Goal: Use online tool/utility: Utilize a website feature to perform a specific function

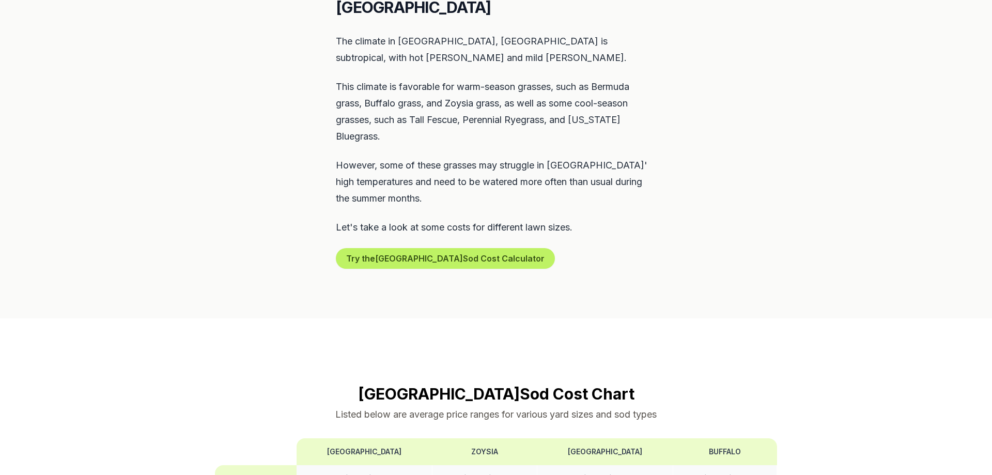
scroll to position [527, 0]
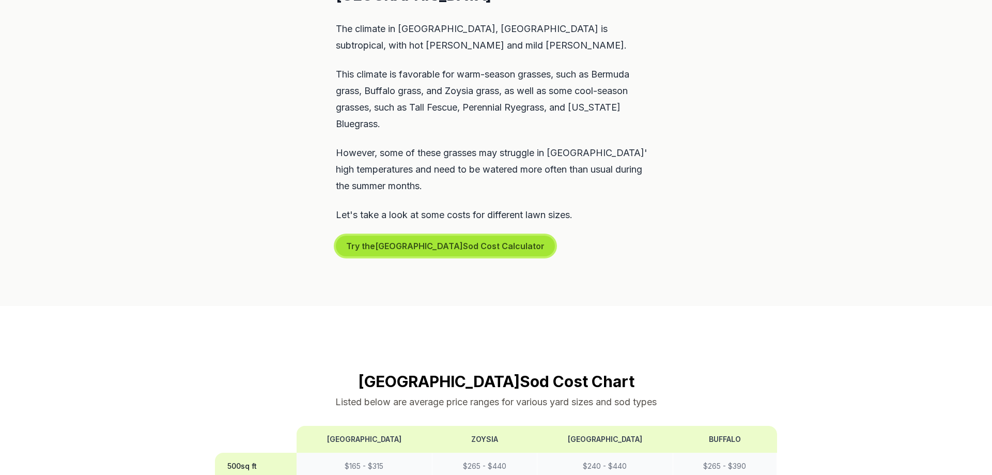
click at [386, 236] on button "Try the Dallas Sod Cost Calculator" at bounding box center [445, 246] width 219 height 21
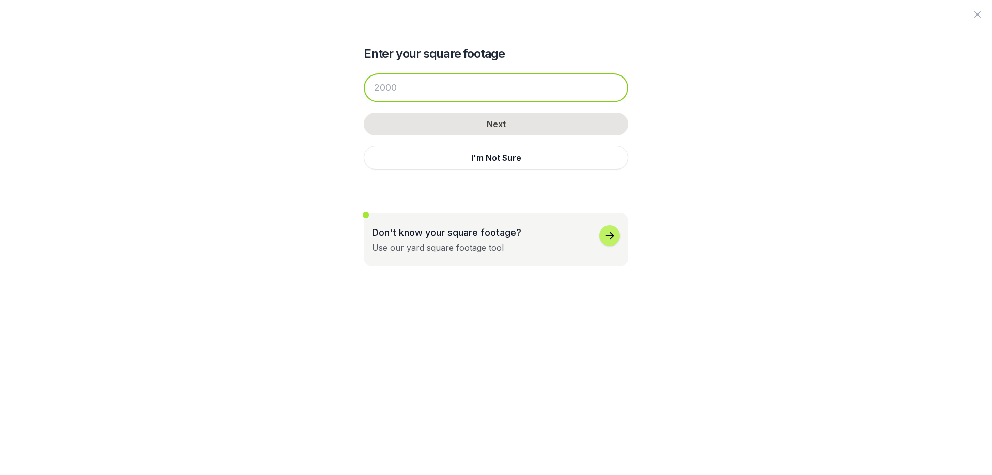
click at [409, 88] on input "number" at bounding box center [496, 87] width 265 height 29
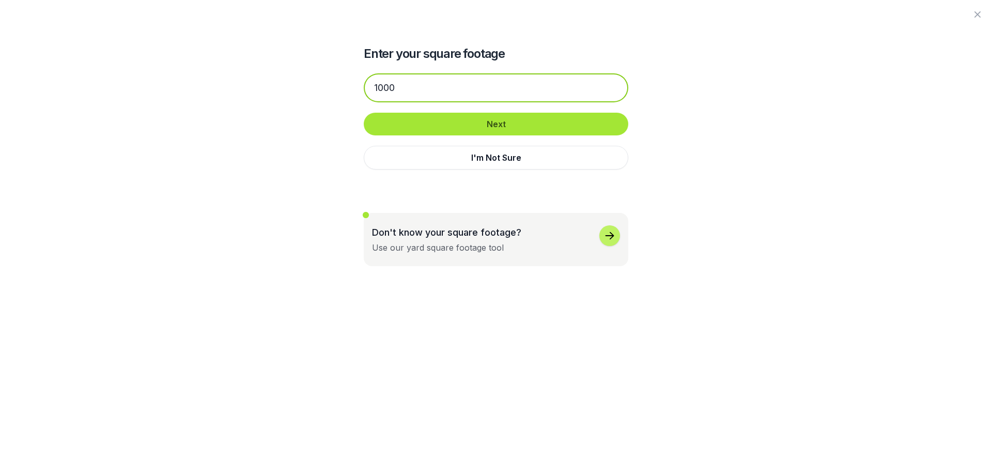
type input "1000"
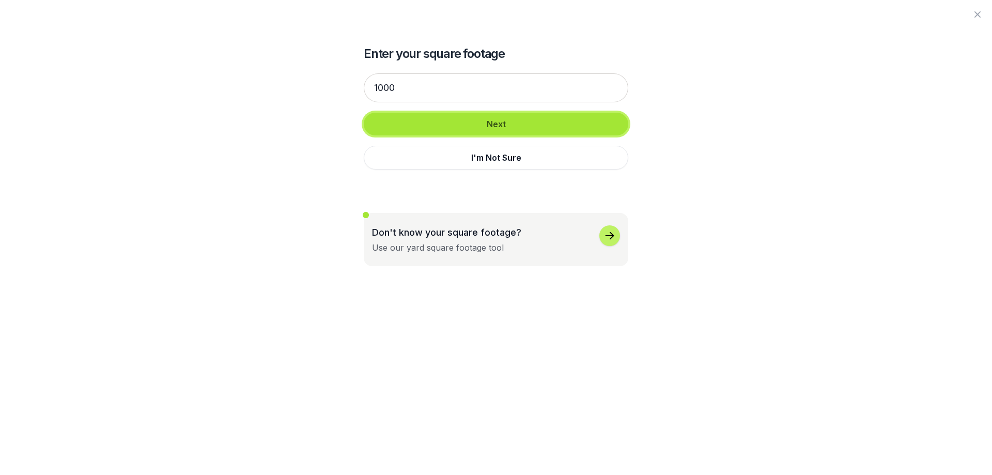
click at [453, 114] on button "Next" at bounding box center [496, 124] width 265 height 23
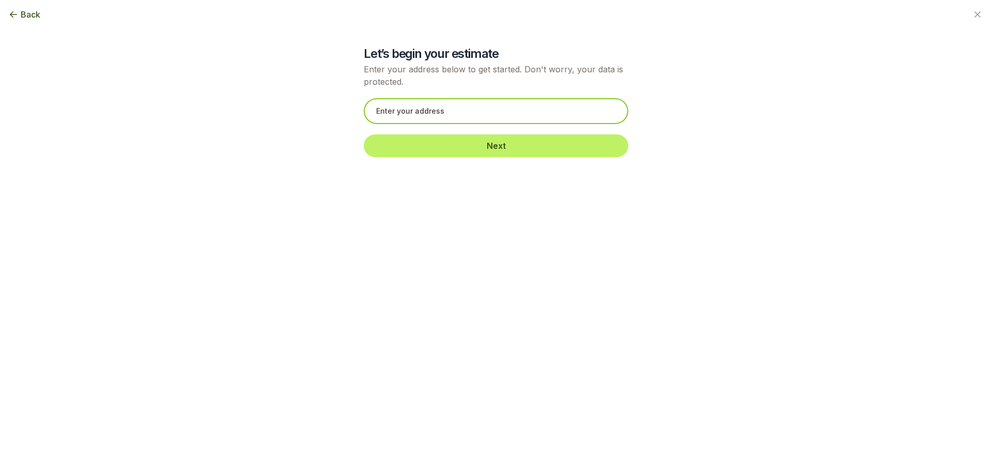
click at [446, 110] on input "text" at bounding box center [496, 111] width 265 height 26
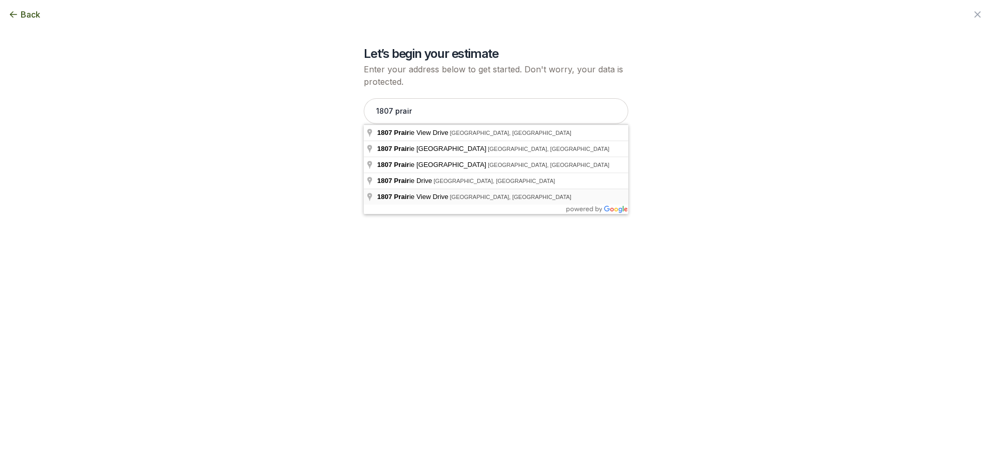
type input "[STREET_ADDRESS]"
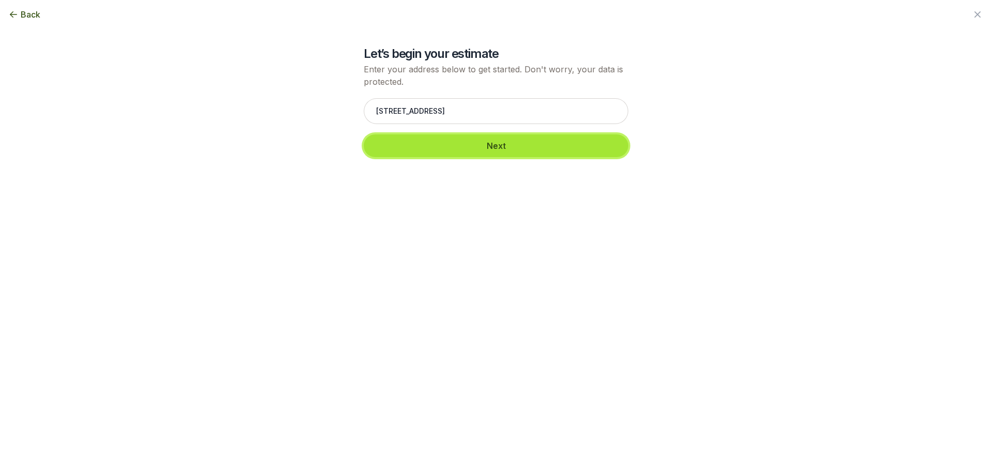
click at [495, 147] on button "Next" at bounding box center [496, 145] width 265 height 23
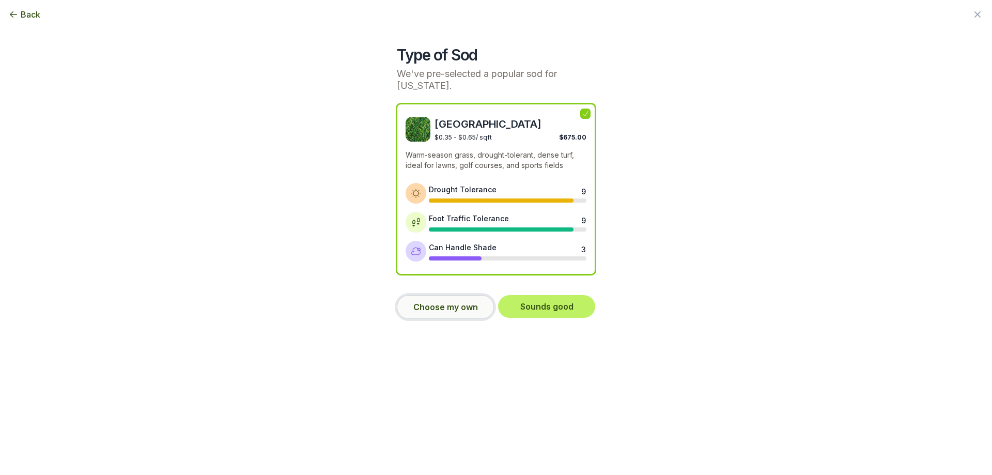
click at [452, 297] on button "Choose my own" at bounding box center [445, 307] width 97 height 24
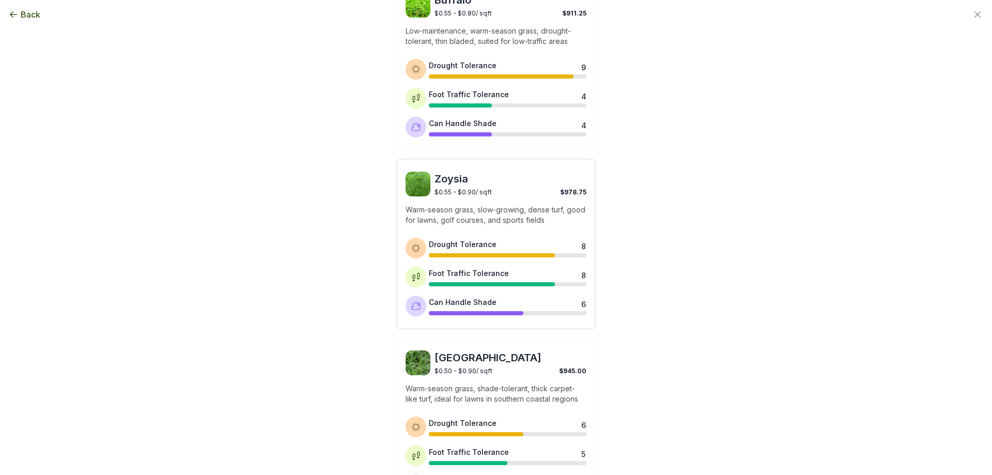
scroll to position [310, 0]
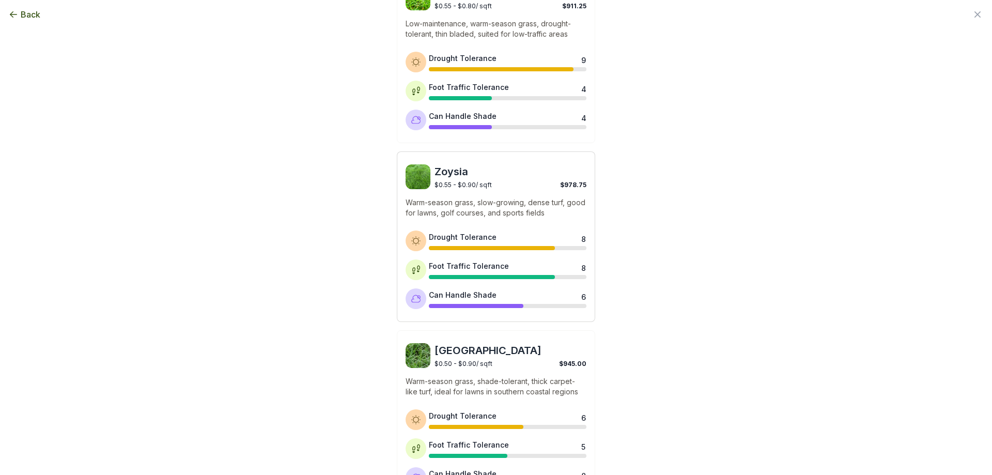
click at [512, 197] on p "Warm-season grass, slow-growing, dense turf, good for lawns, golf courses, and …" at bounding box center [496, 207] width 181 height 21
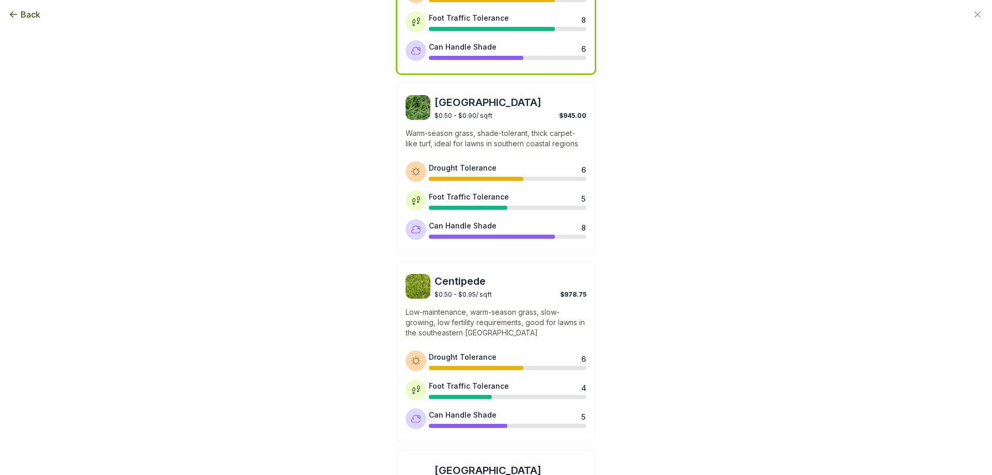
scroll to position [754, 0]
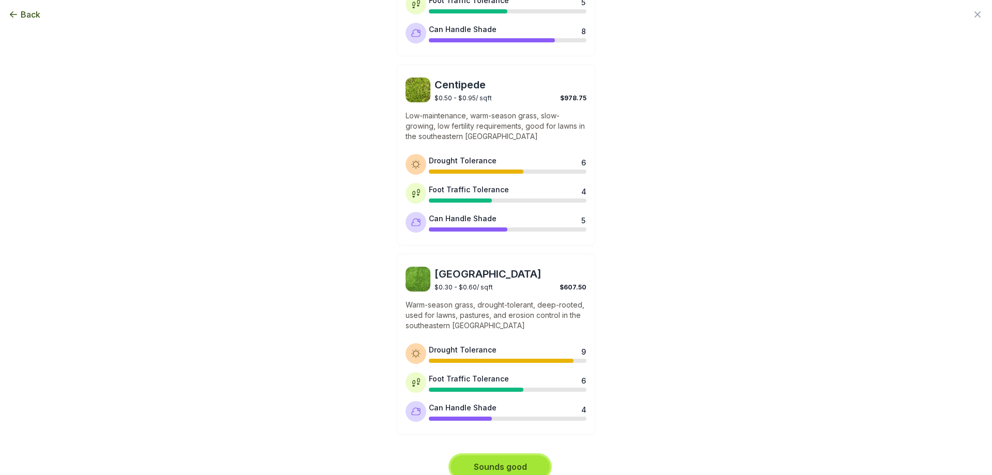
click at [535, 455] on button "Sounds good" at bounding box center [500, 466] width 99 height 23
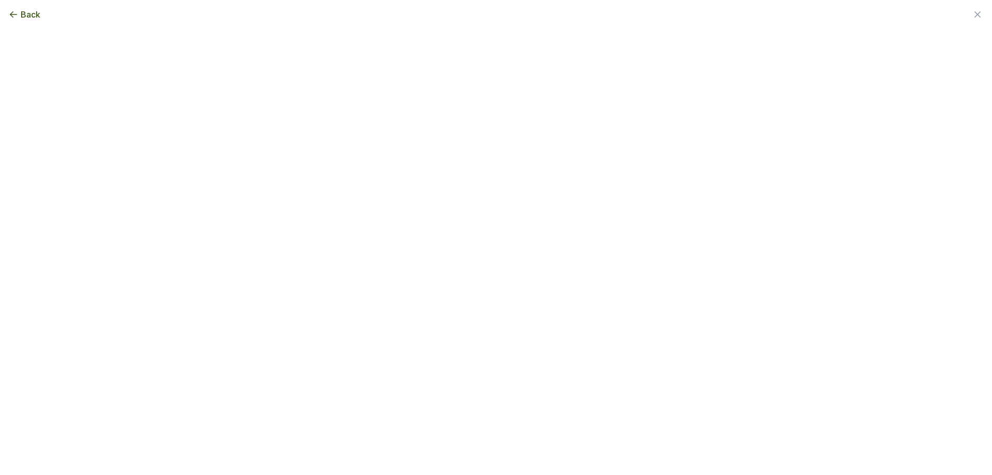
scroll to position [0, 0]
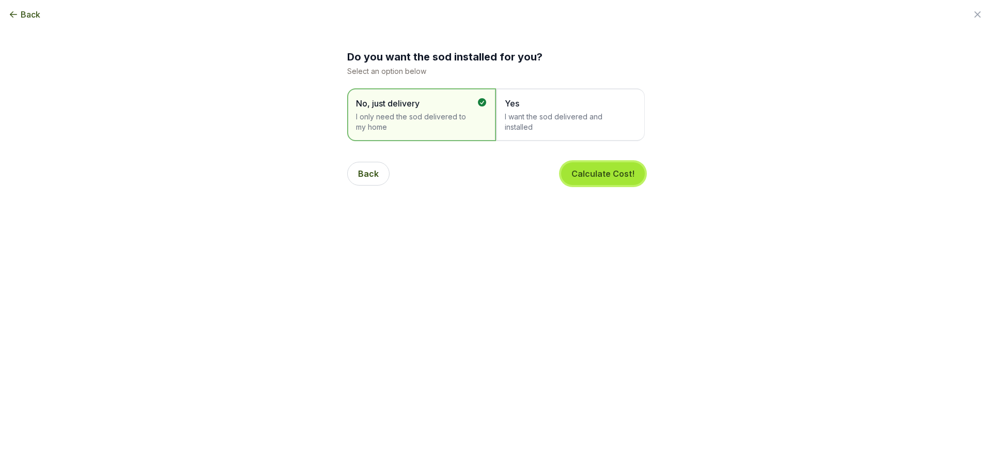
click at [601, 174] on button "Calculate Cost!" at bounding box center [603, 173] width 84 height 23
